Goal: Task Accomplishment & Management: Complete application form

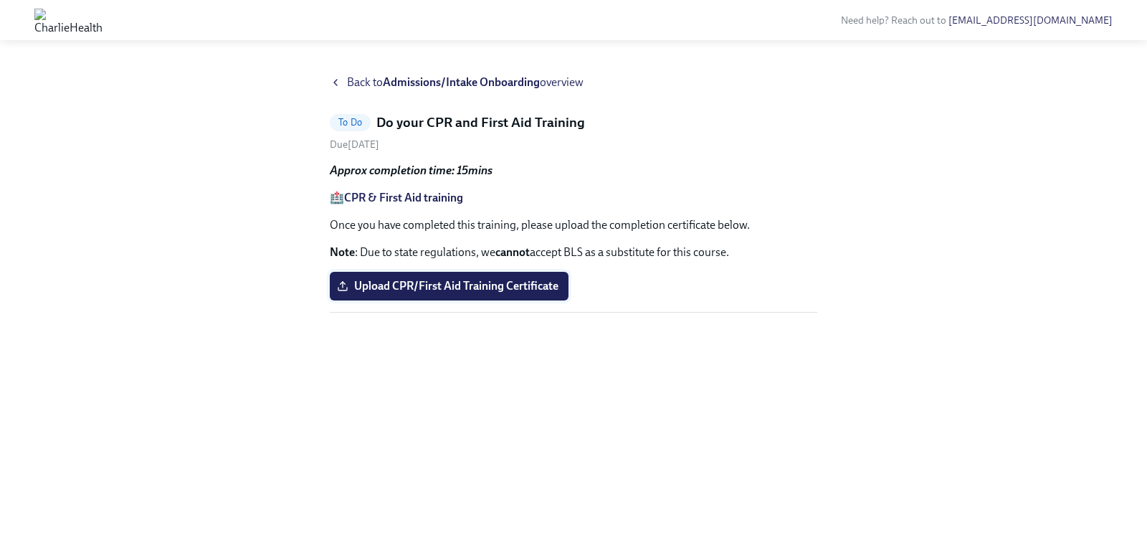
click at [511, 272] on label "Upload CPR/First Aid Training Certificate" at bounding box center [449, 286] width 239 height 29
click at [0, 0] on input "Upload CPR/First Aid Training Certificate" at bounding box center [0, 0] width 0 height 0
click at [407, 200] on strong "CPR & First Aid training" at bounding box center [403, 198] width 119 height 14
click at [442, 275] on label "Upload CPR/First Aid Training Certificate" at bounding box center [449, 286] width 239 height 29
click at [0, 0] on input "Upload CPR/First Aid Training Certificate" at bounding box center [0, 0] width 0 height 0
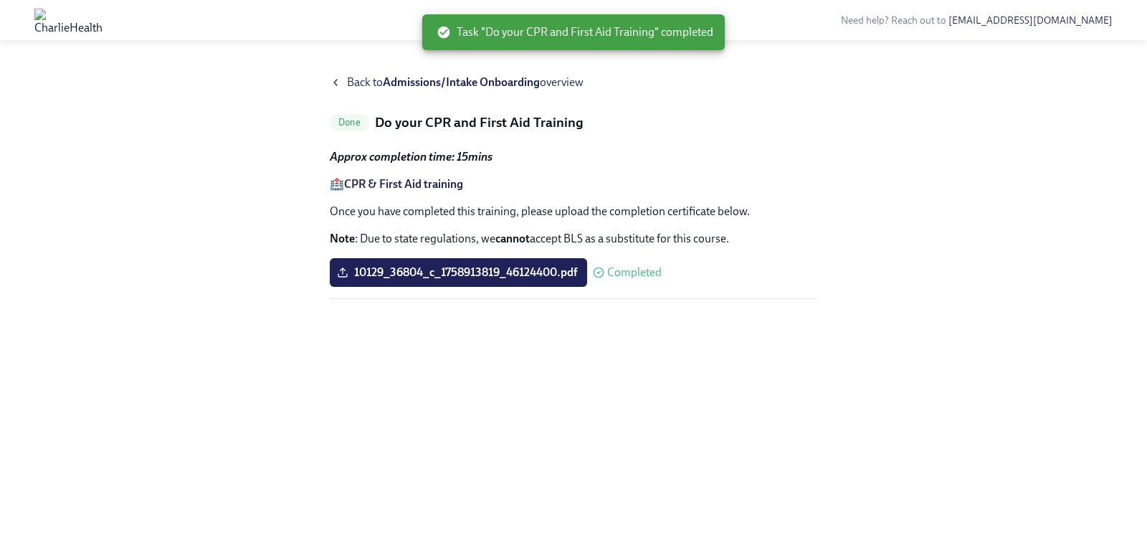
click at [349, 80] on span "Back to Admissions/Intake Onboarding overview" at bounding box center [465, 83] width 237 height 16
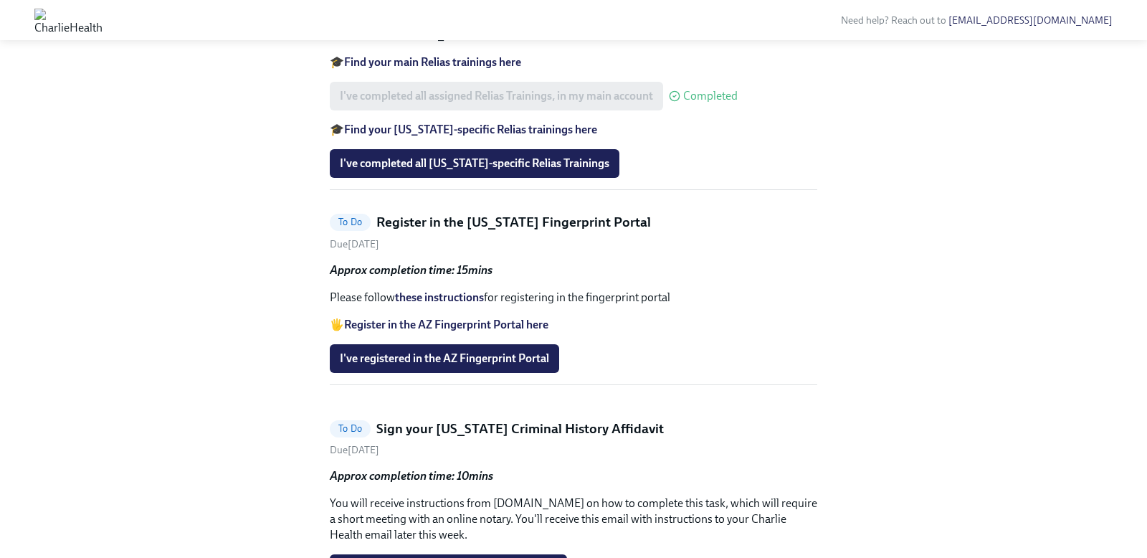
scroll to position [1179, 0]
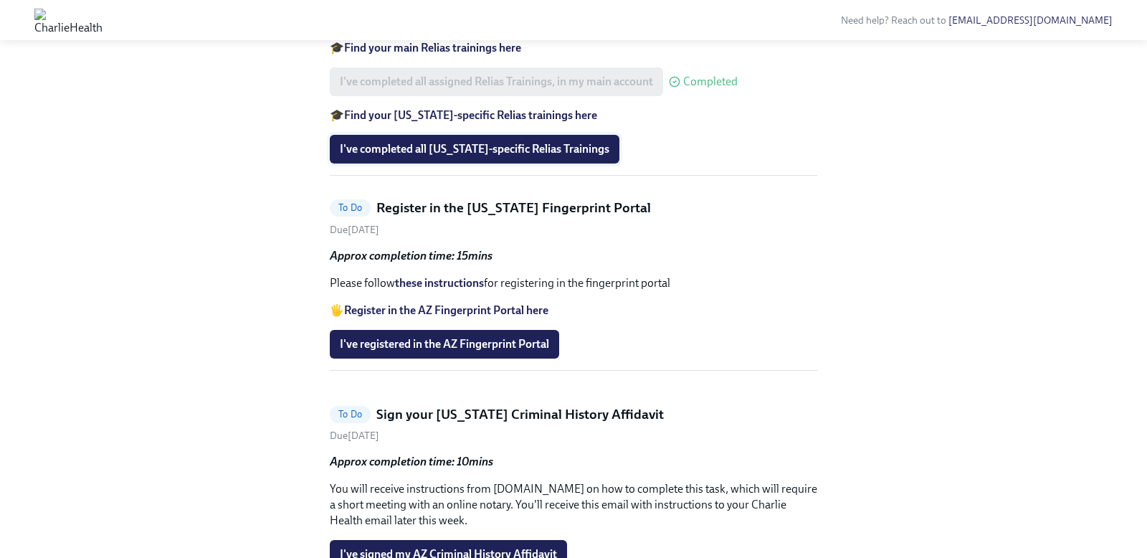
click at [536, 156] on span "I've completed all Arizona-specific Relias Trainings" at bounding box center [475, 149] width 270 height 14
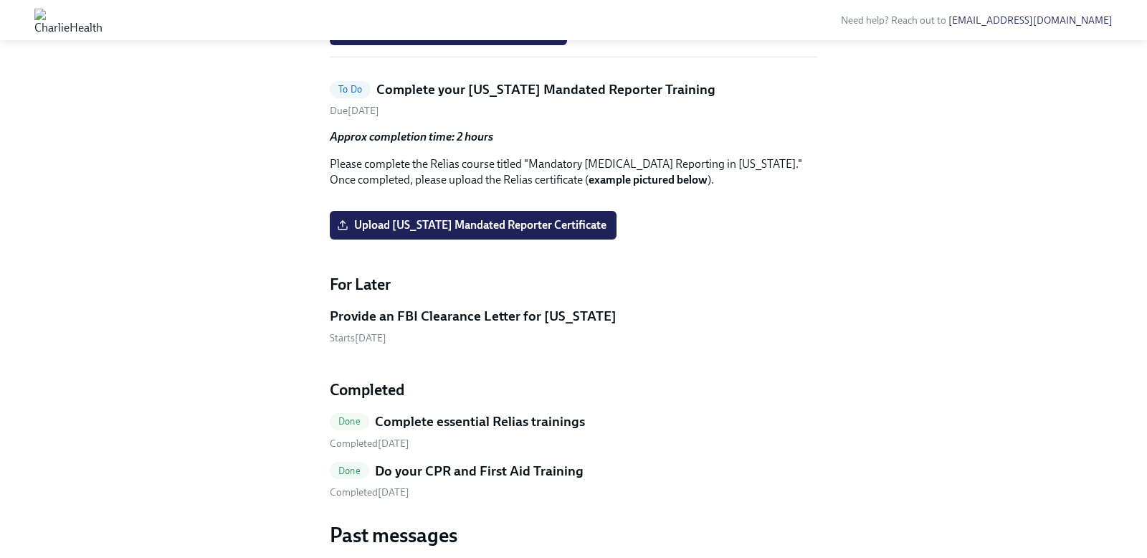
scroll to position [1254, 0]
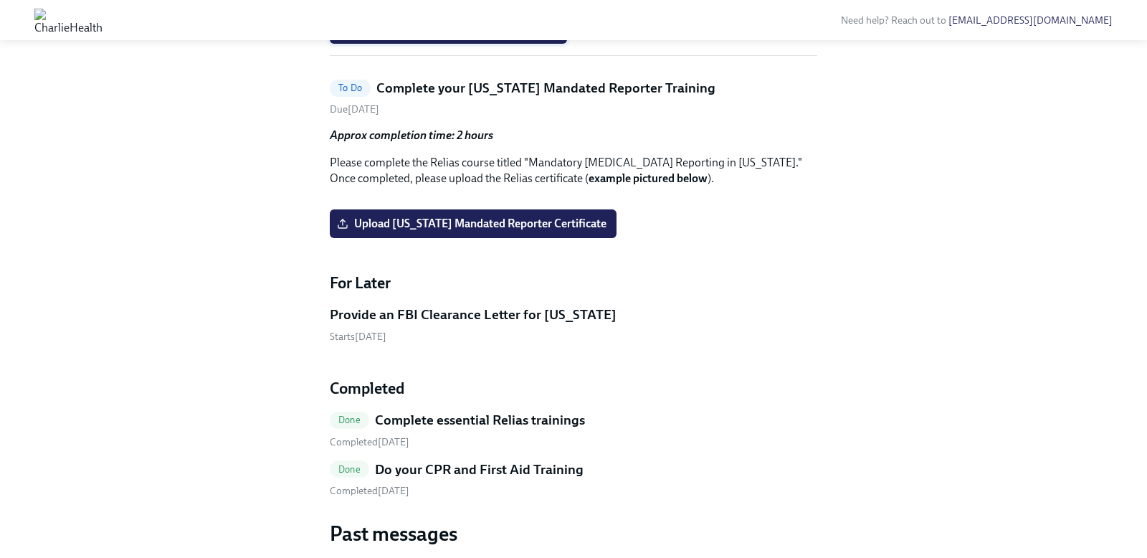
click at [484, 37] on span "I've signed my AZ Criminal History Affidavit" at bounding box center [448, 29] width 217 height 14
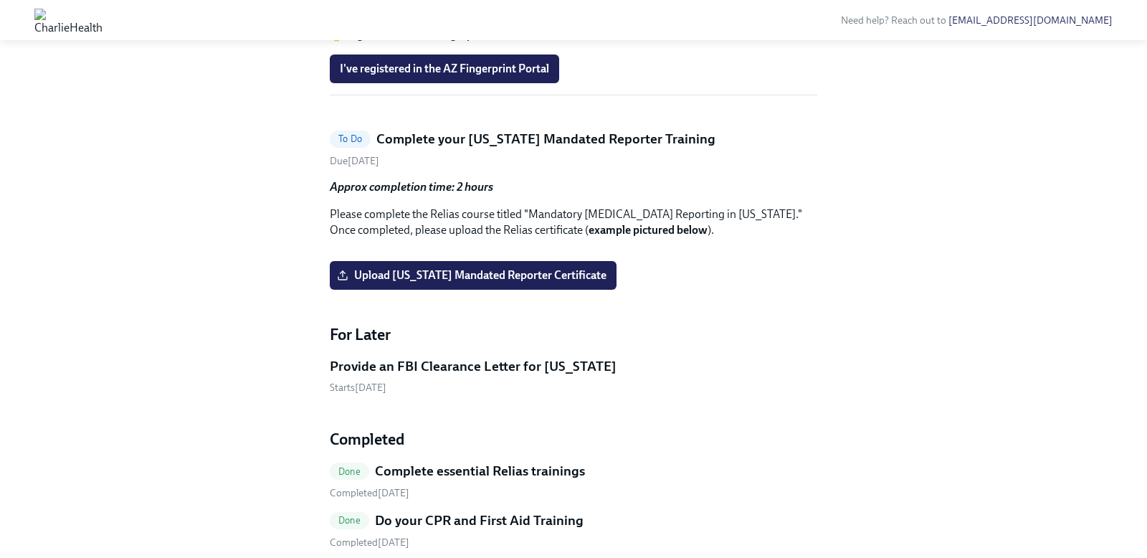
scroll to position [1003, 0]
click at [487, 42] on strong "Register in the AZ Fingerprint Portal here" at bounding box center [446, 36] width 204 height 14
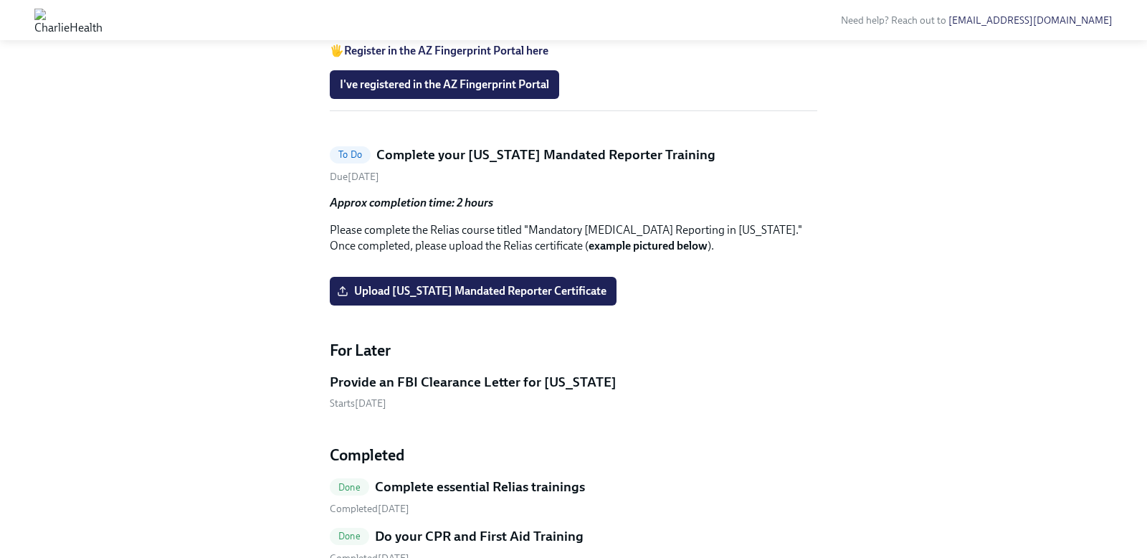
scroll to position [992, 0]
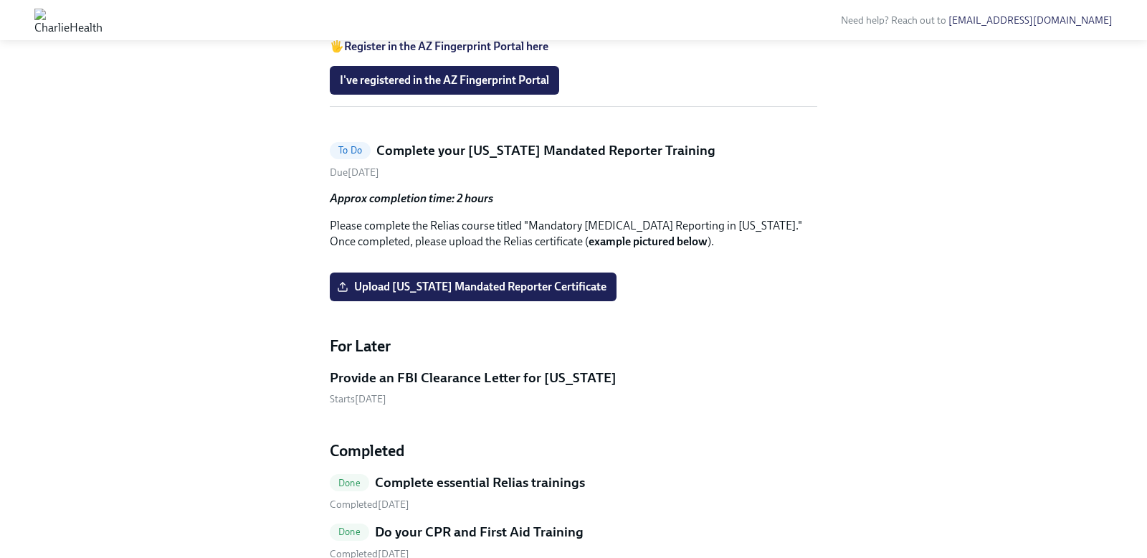
click at [430, 26] on link "these instructions" at bounding box center [439, 19] width 89 height 14
click at [518, 87] on span "I've registered in the AZ Fingerprint Portal" at bounding box center [444, 80] width 209 height 14
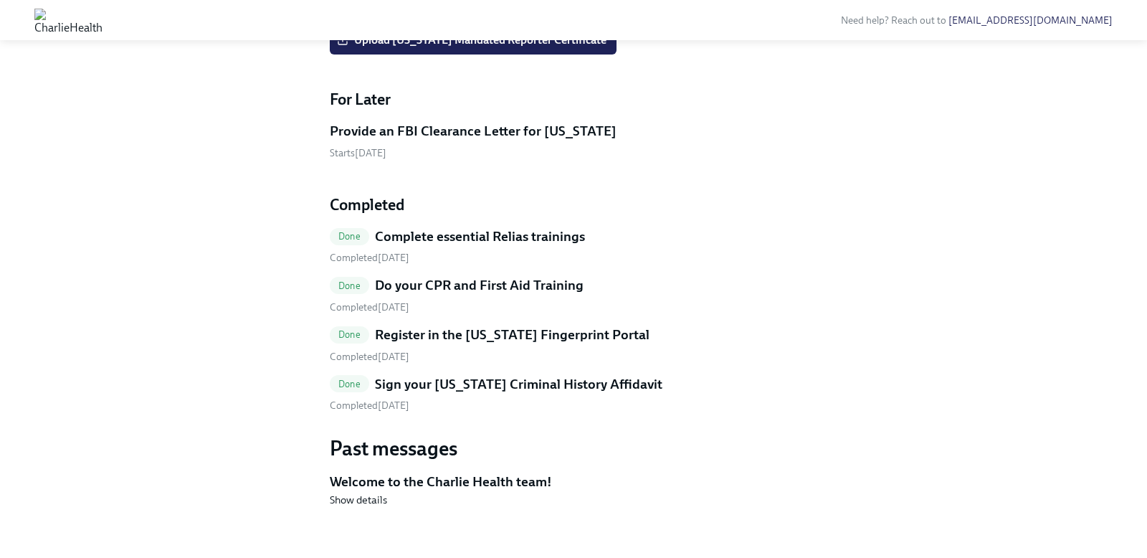
scroll to position [1030, 0]
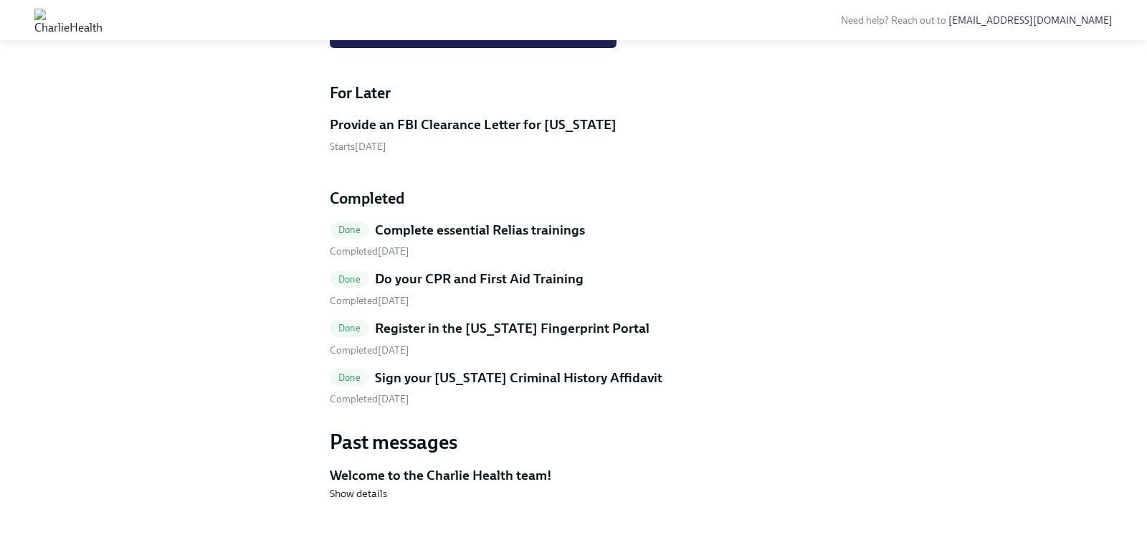
click at [615, 8] on button "Zoom image" at bounding box center [574, 8] width 366 height 0
click at [526, 41] on span "Upload Pennsylvania Mandated Reporter Certificate" at bounding box center [473, 34] width 267 height 14
click at [0, 0] on input "Upload Pennsylvania Mandated Reporter Certificate" at bounding box center [0, 0] width 0 height 0
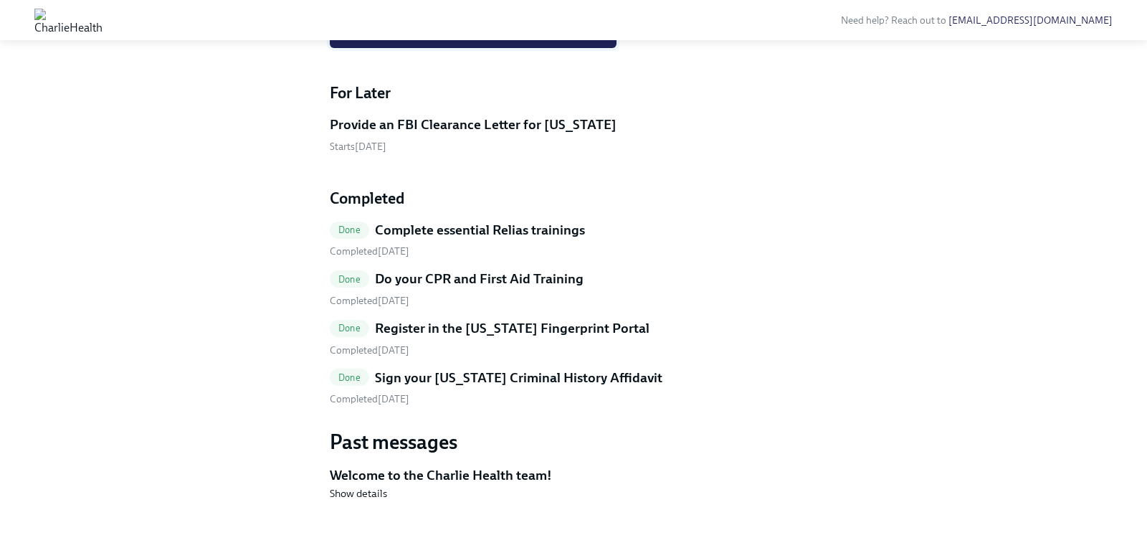
click at [519, 48] on label "Upload Pennsylvania Mandated Reporter Certificate" at bounding box center [473, 33] width 287 height 29
click at [0, 0] on input "Upload Pennsylvania Mandated Reporter Certificate" at bounding box center [0, 0] width 0 height 0
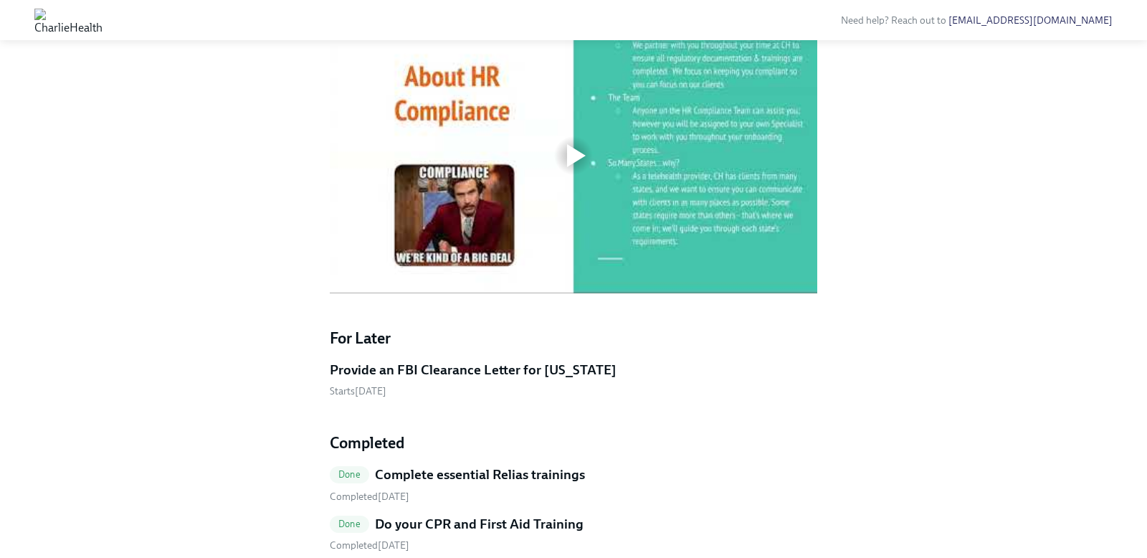
scroll to position [632, 0]
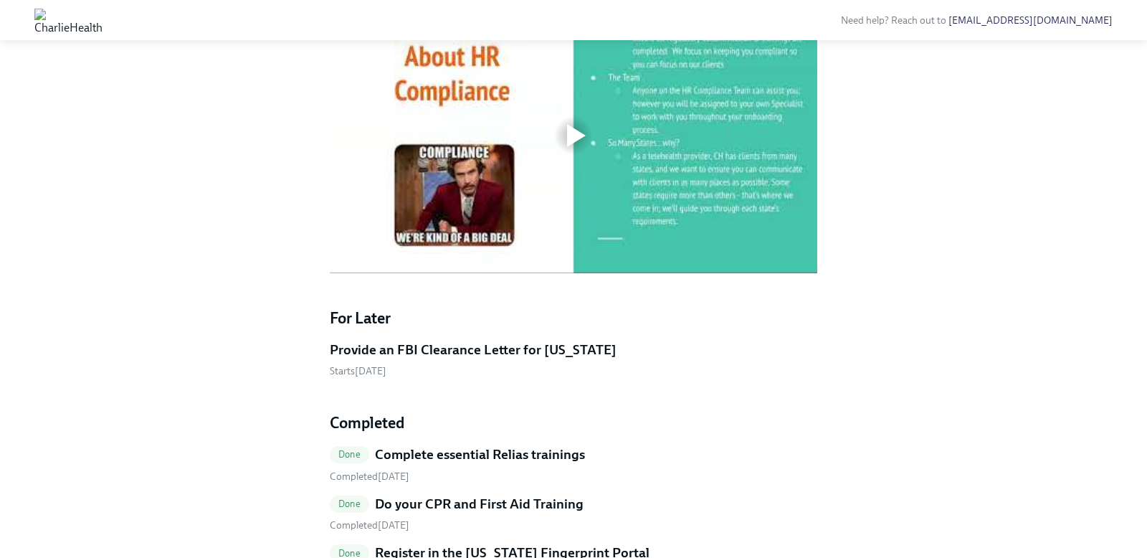
click at [580, 147] on div at bounding box center [576, 135] width 19 height 23
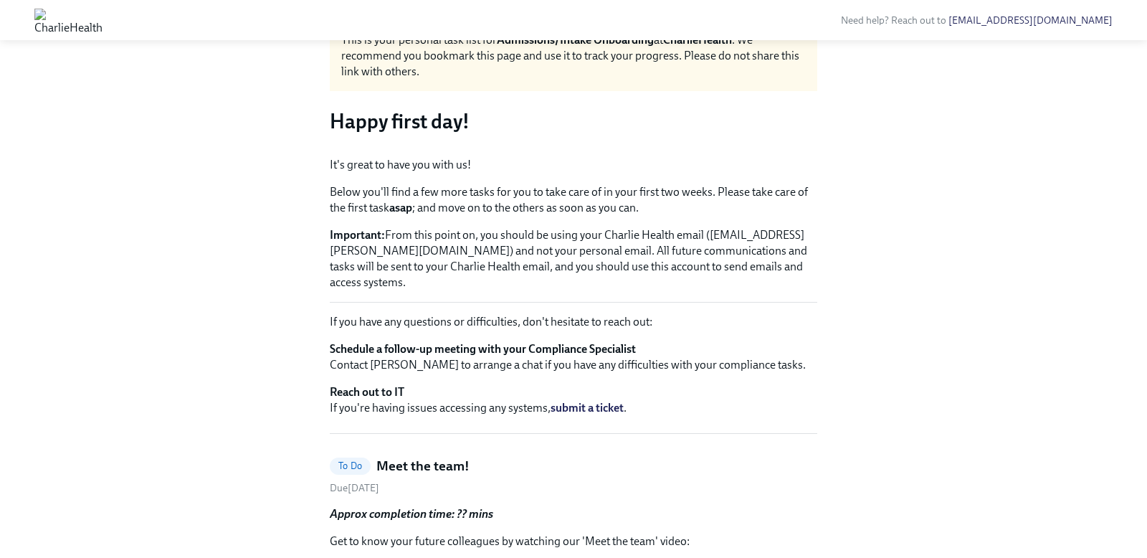
scroll to position [72, 0]
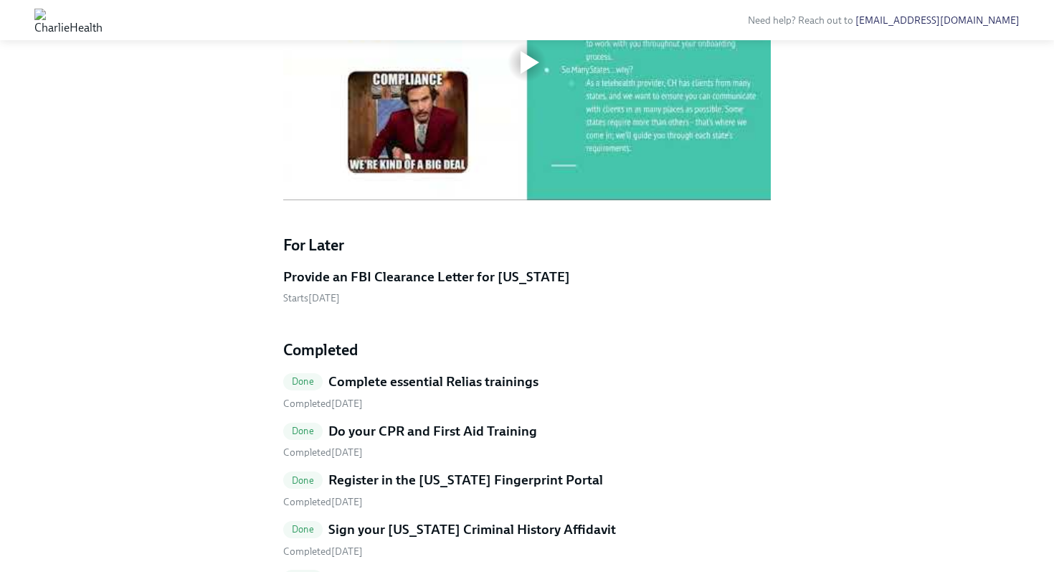
scroll to position [711, 0]
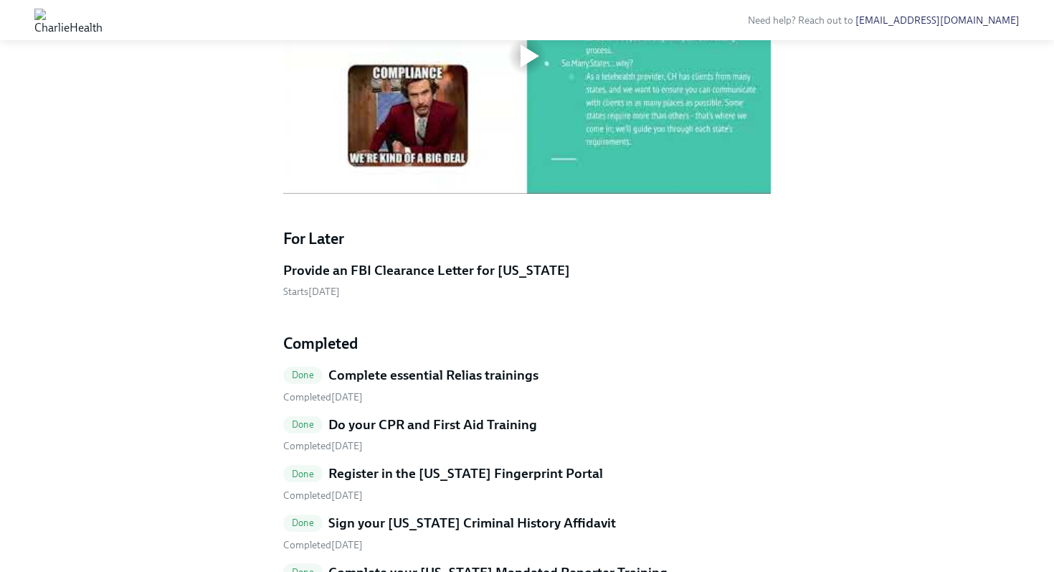
click at [532, 67] on div at bounding box center [530, 55] width 19 height 23
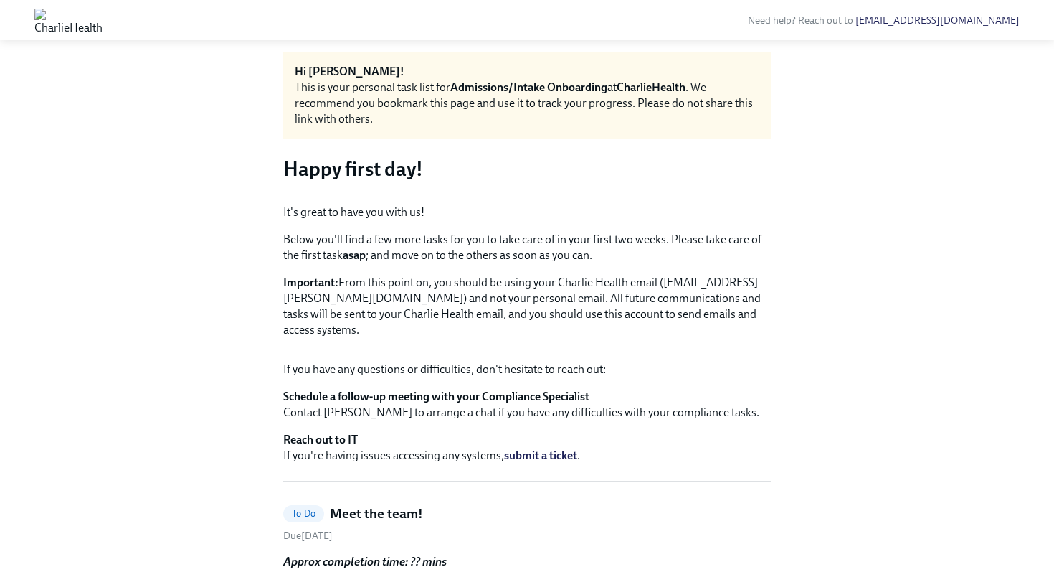
scroll to position [0, 0]
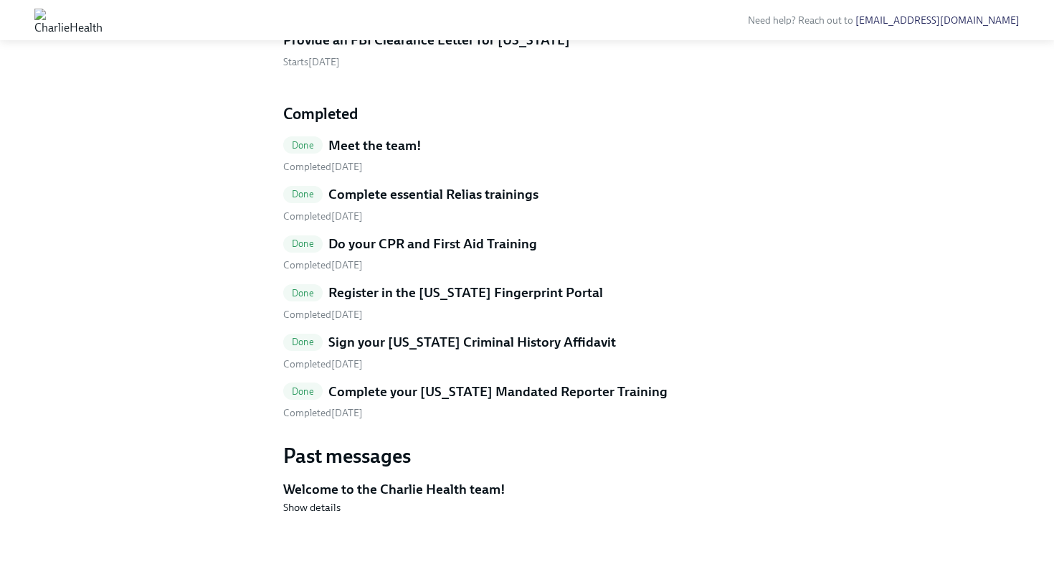
scroll to position [734, 0]
click at [340, 340] on h5 "Sign your [US_STATE] Criminal History Affidavit" at bounding box center [472, 342] width 288 height 19
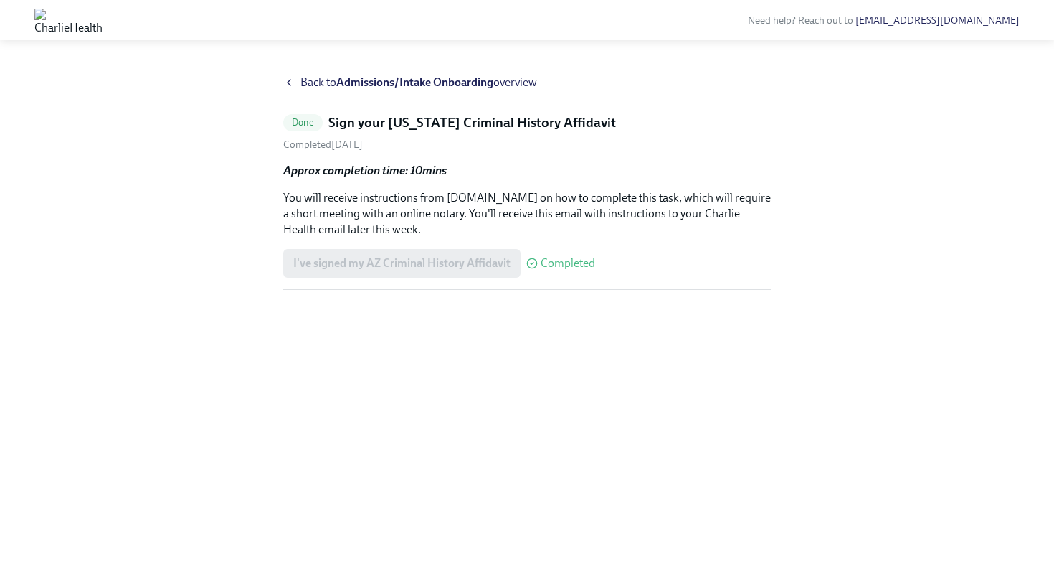
click at [423, 125] on h5 "Sign your [US_STATE] Criminal History Affidavit" at bounding box center [472, 122] width 288 height 19
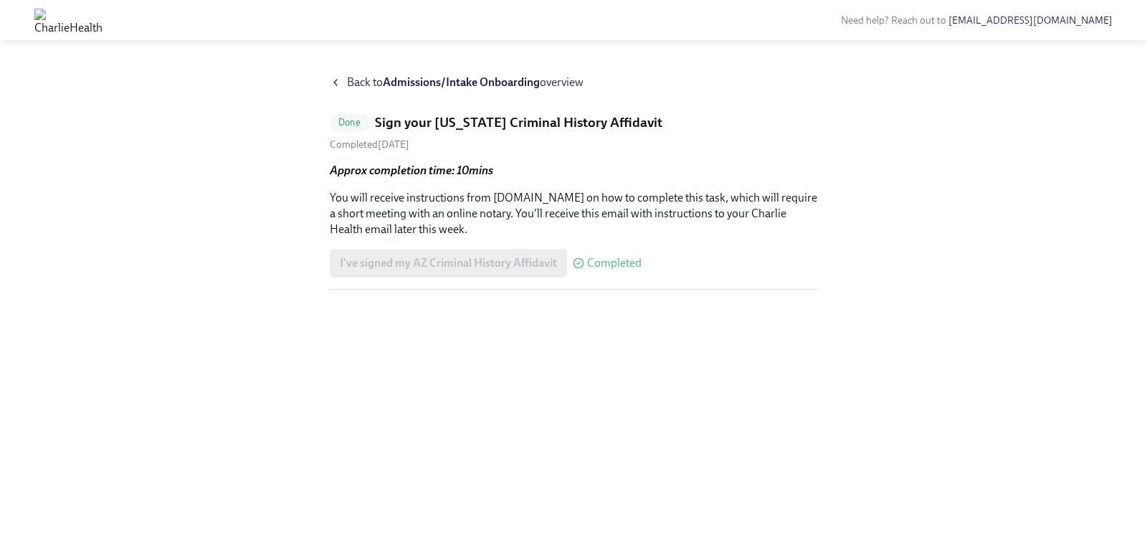
click at [543, 122] on h5 "Sign your [US_STATE] Criminal History Affidavit" at bounding box center [519, 122] width 288 height 19
